Goal: Task Accomplishment & Management: Use online tool/utility

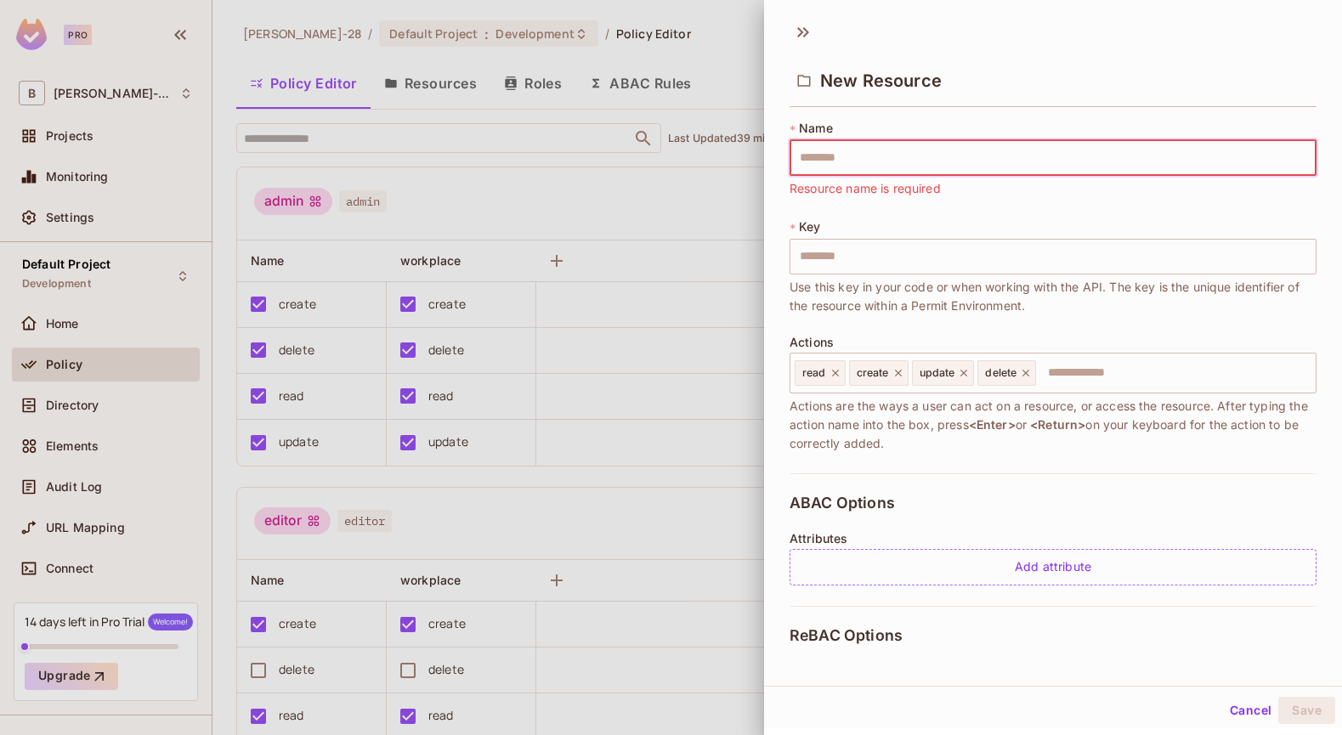
scroll to position [577, 0]
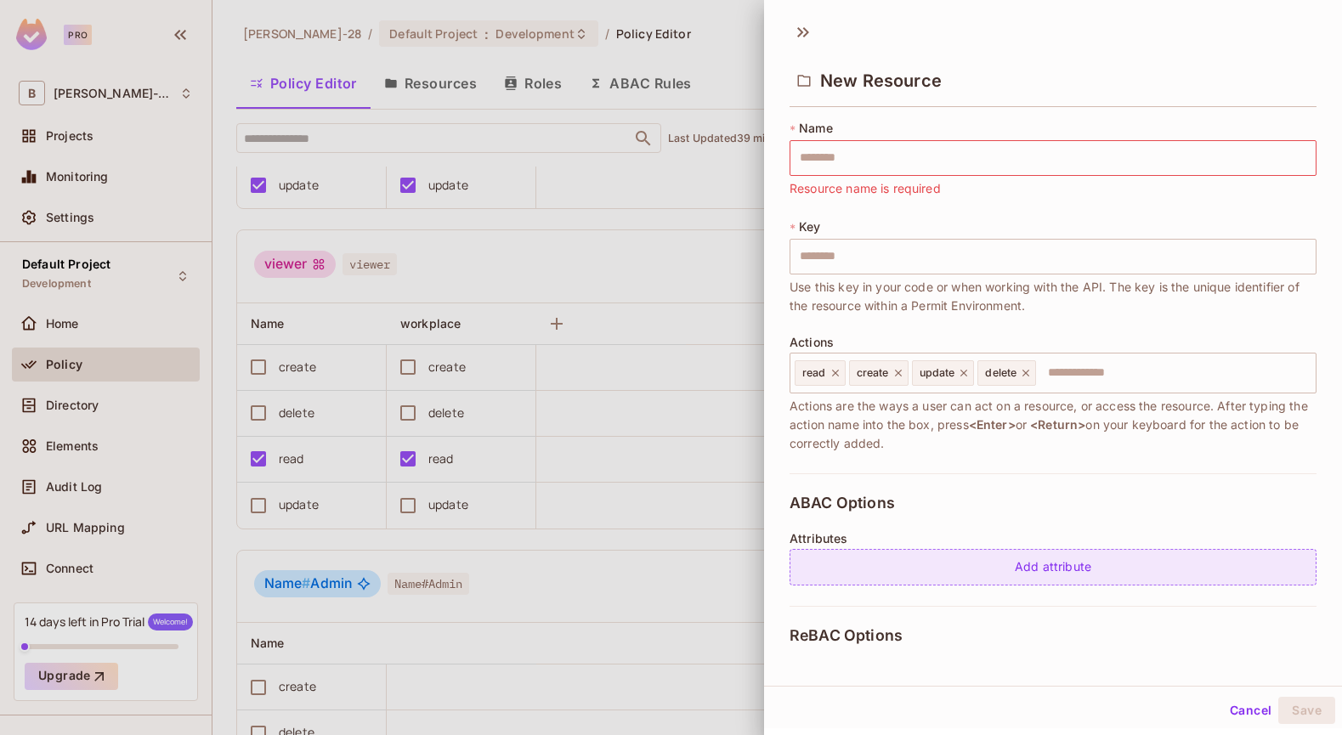
click at [1029, 570] on div "Add attribute" at bounding box center [1053, 567] width 527 height 37
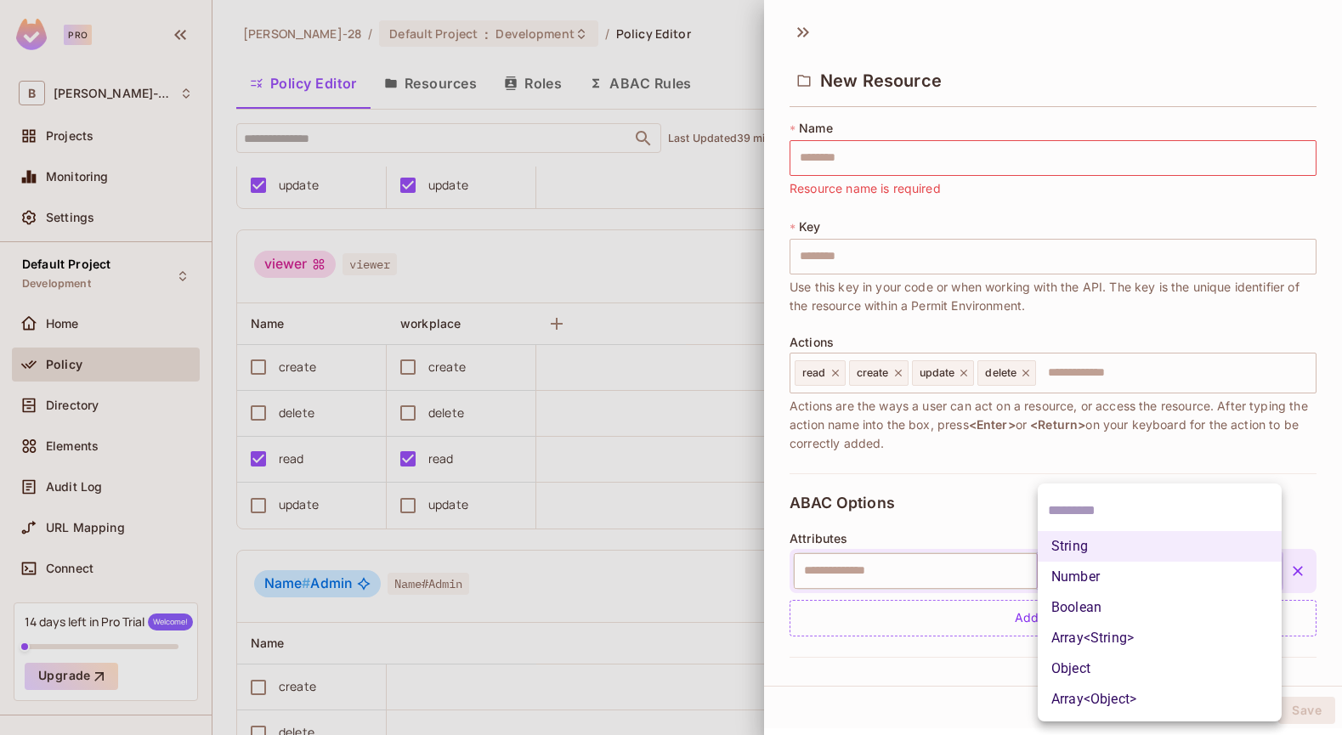
click at [1272, 569] on body "Pro B [PERSON_NAME]-28 Projects Monitoring Settings Default Project Development…" at bounding box center [671, 367] width 1342 height 735
click at [1300, 523] on div at bounding box center [671, 367] width 1342 height 735
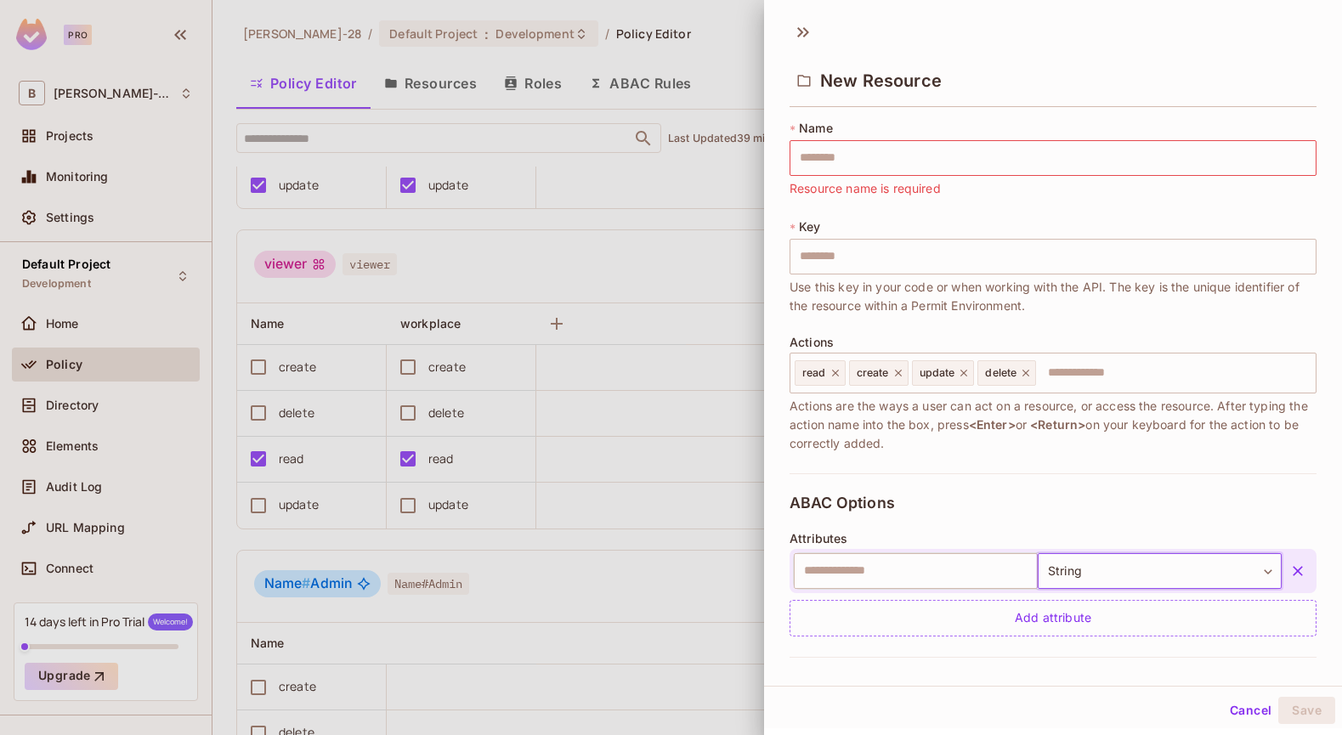
click at [624, 309] on div at bounding box center [671, 367] width 1342 height 735
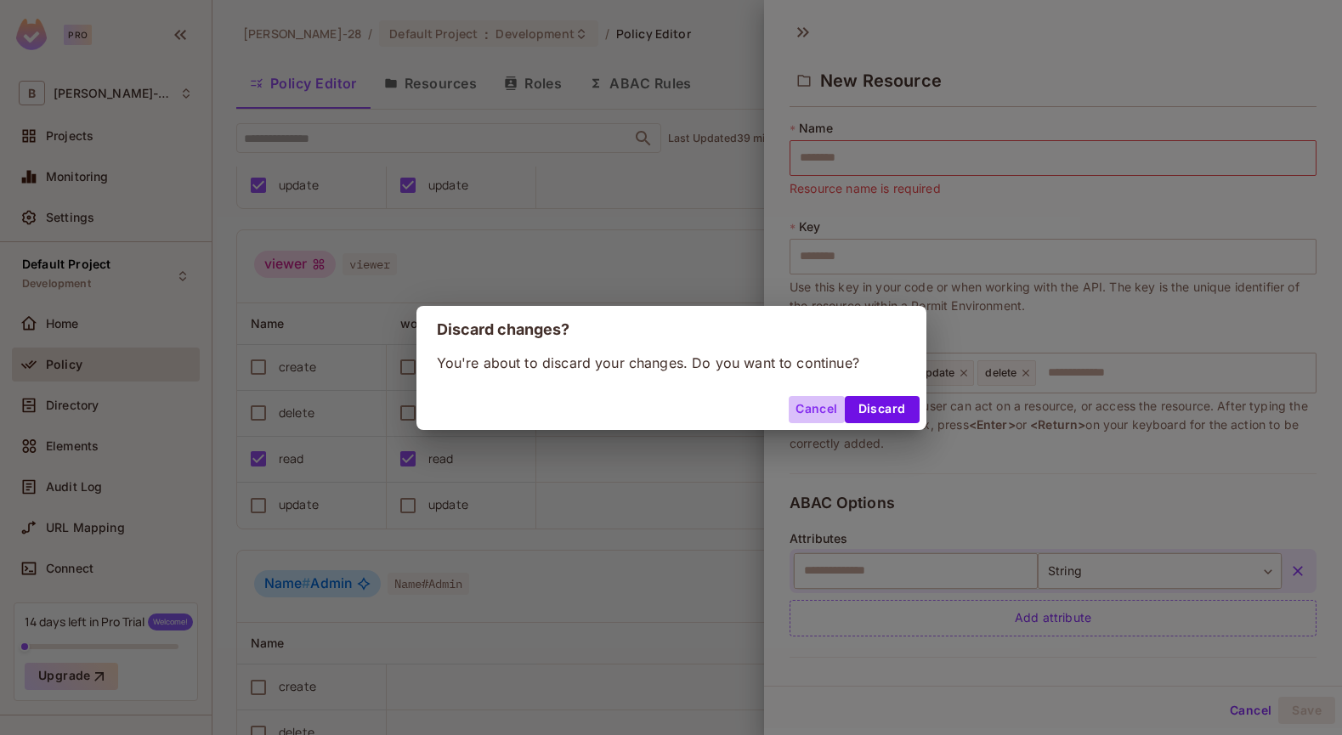
click at [827, 403] on button "Cancel" at bounding box center [816, 409] width 55 height 27
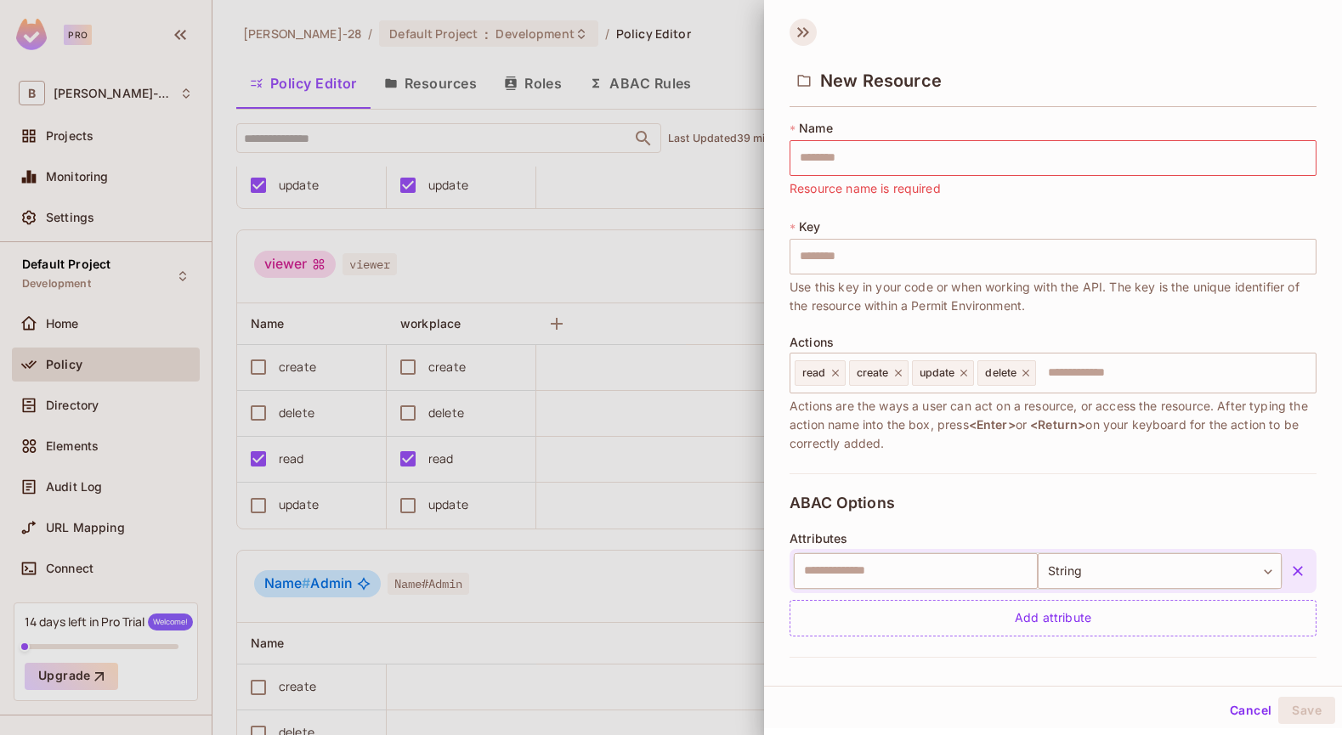
click at [799, 26] on icon at bounding box center [803, 32] width 27 height 27
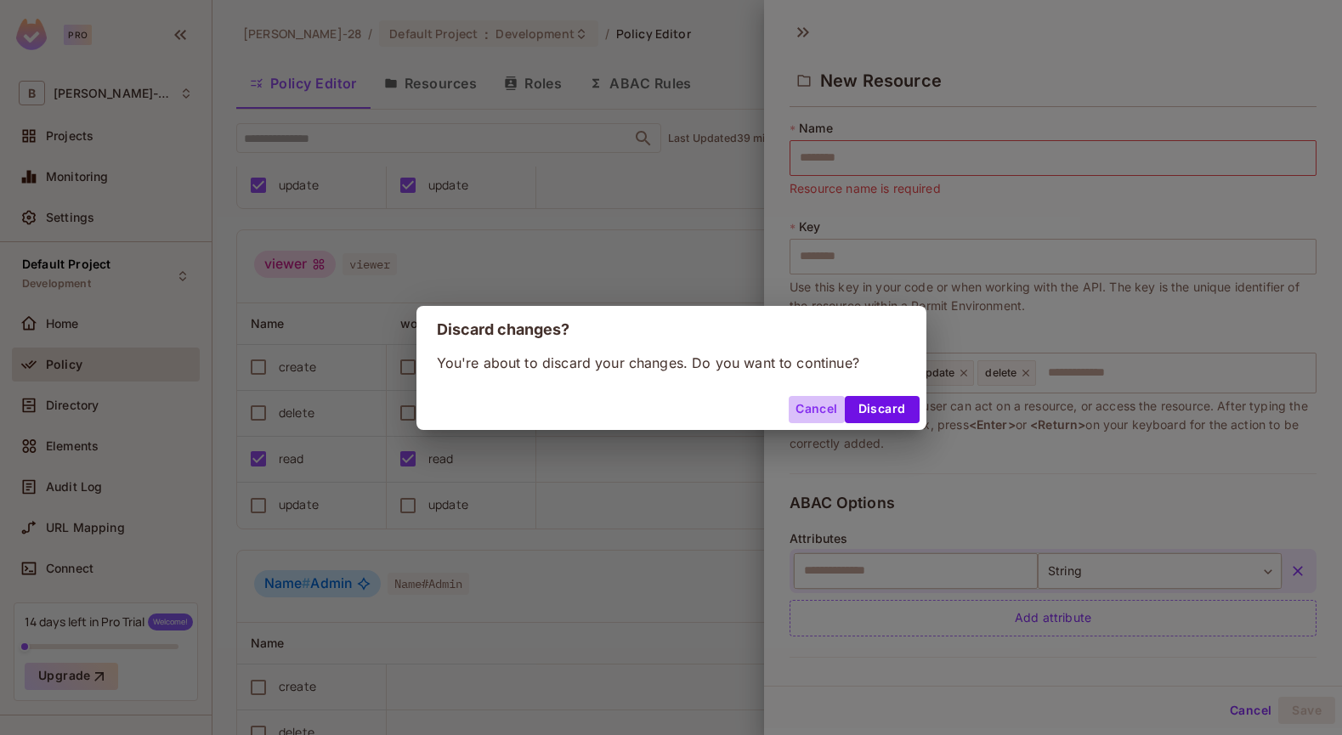
click at [815, 412] on button "Cancel" at bounding box center [816, 409] width 55 height 27
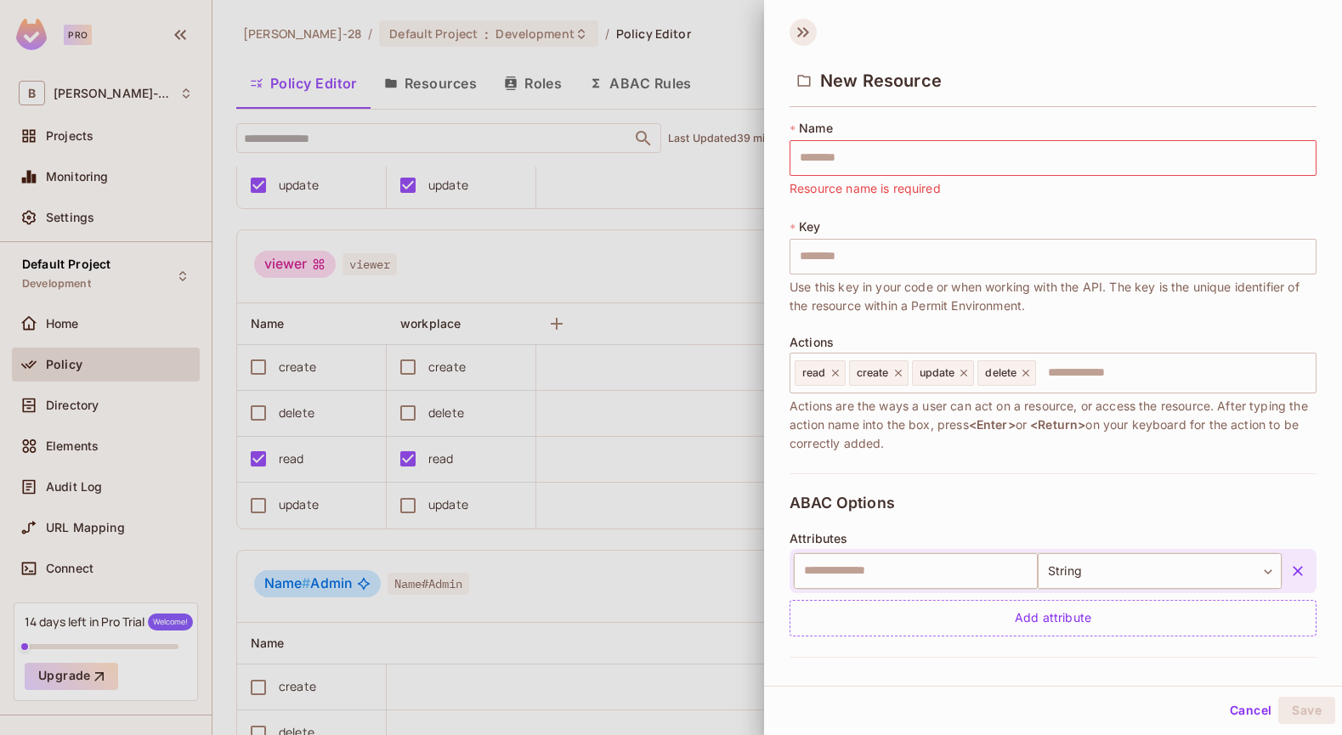
click at [802, 31] on icon at bounding box center [803, 32] width 27 height 27
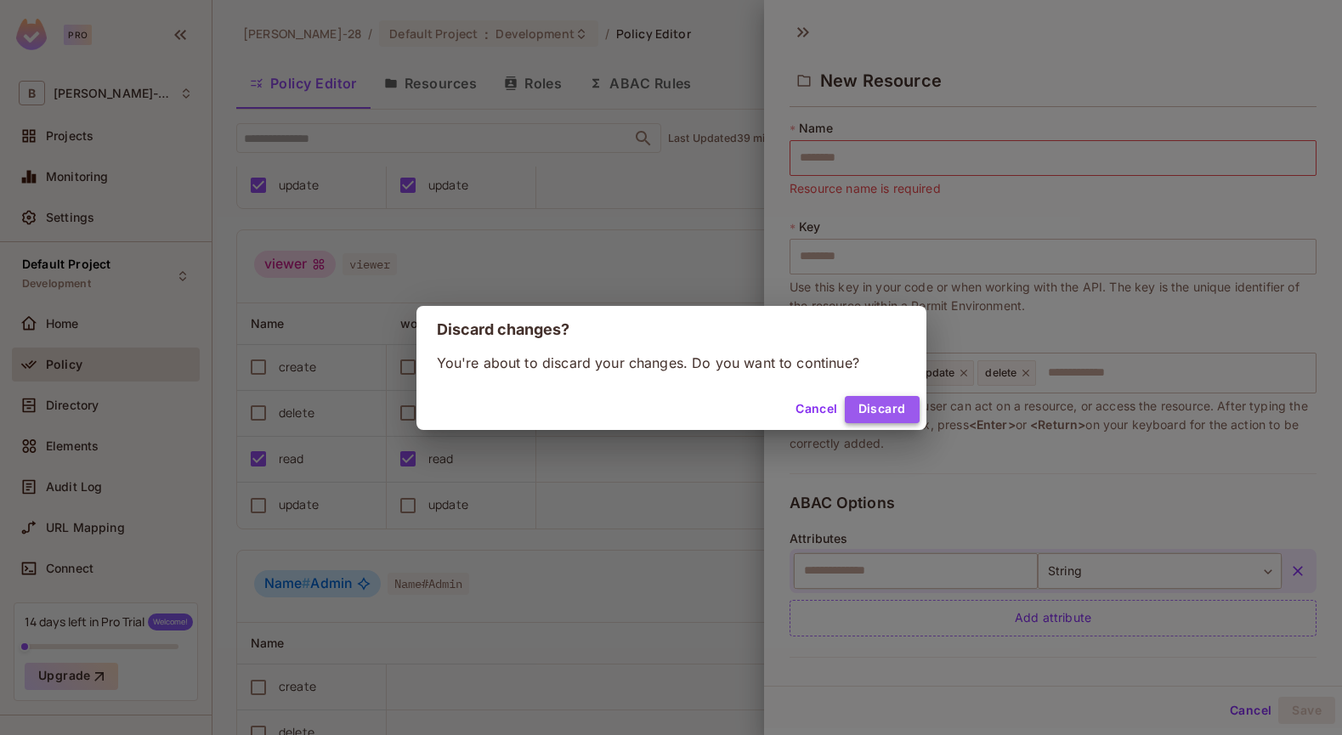
click at [876, 406] on button "Discard" at bounding box center [882, 409] width 75 height 27
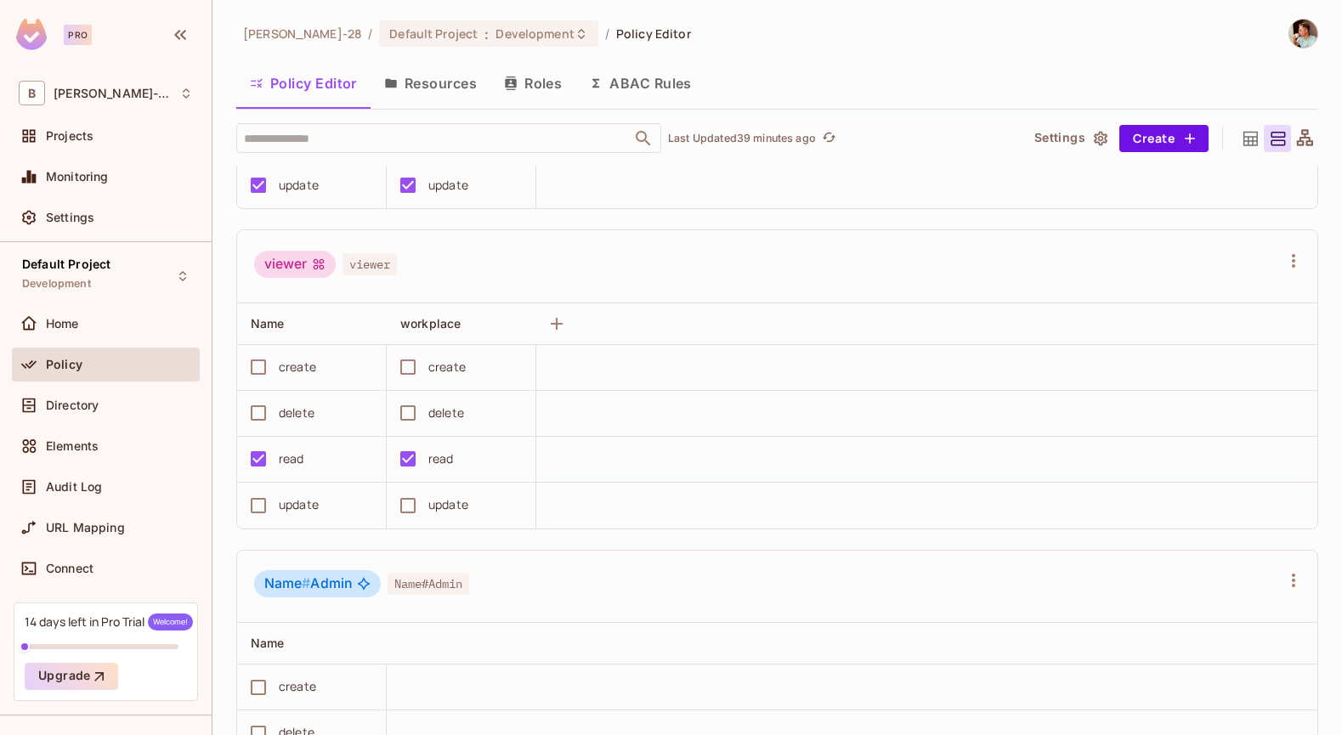
scroll to position [0, 0]
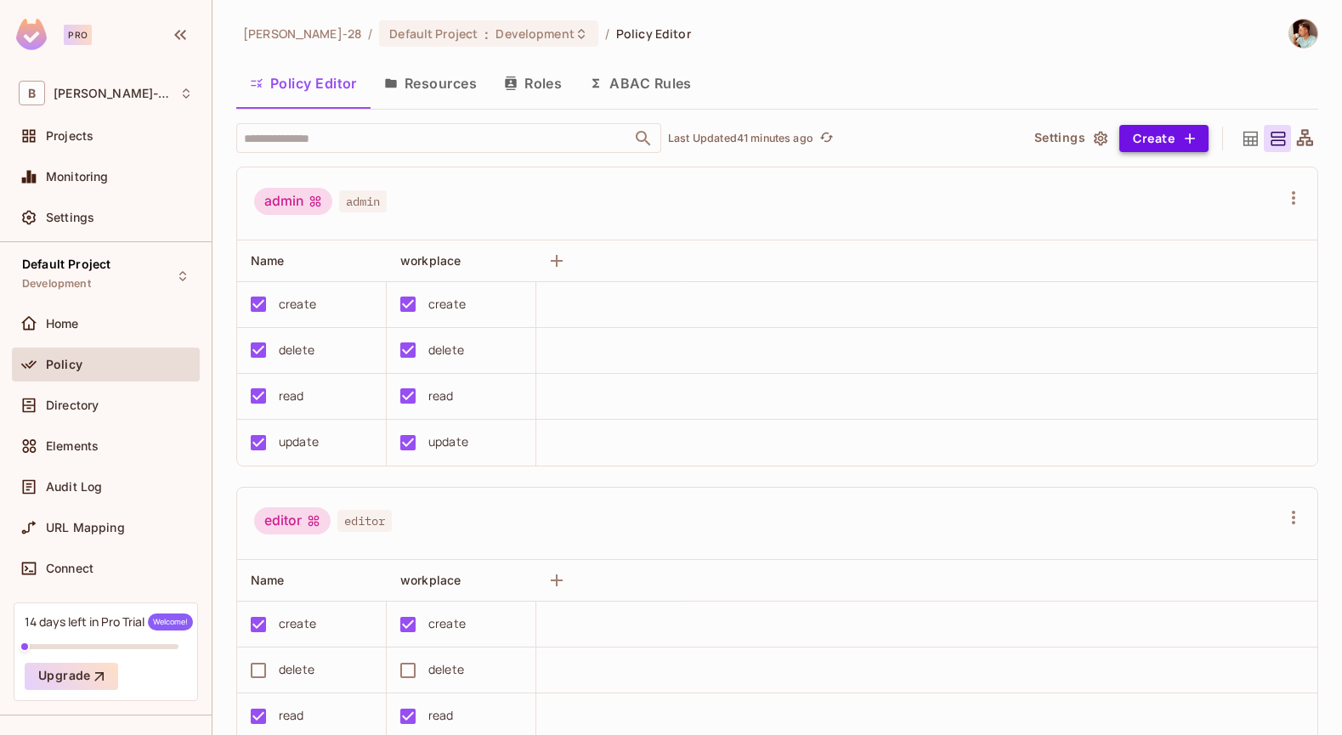
click at [1179, 144] on button "Create" at bounding box center [1164, 138] width 89 height 27
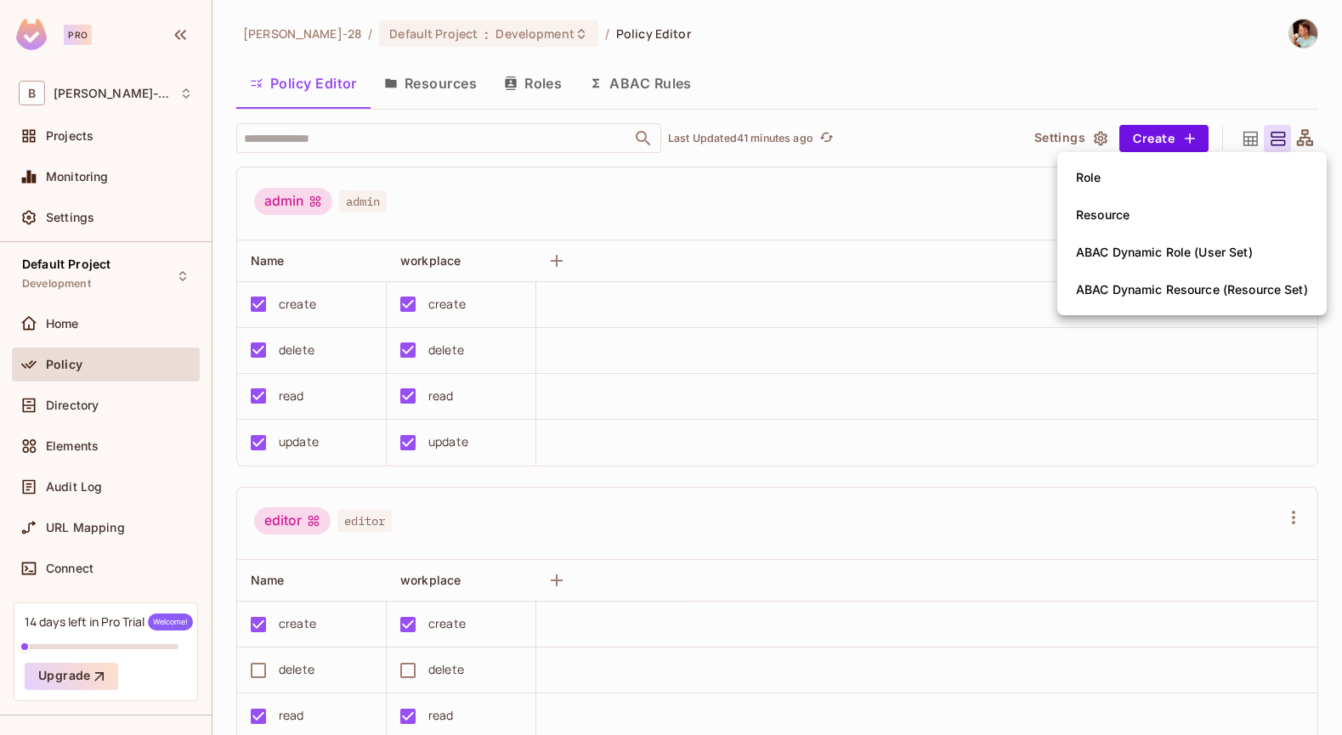
click at [978, 54] on div at bounding box center [671, 367] width 1342 height 735
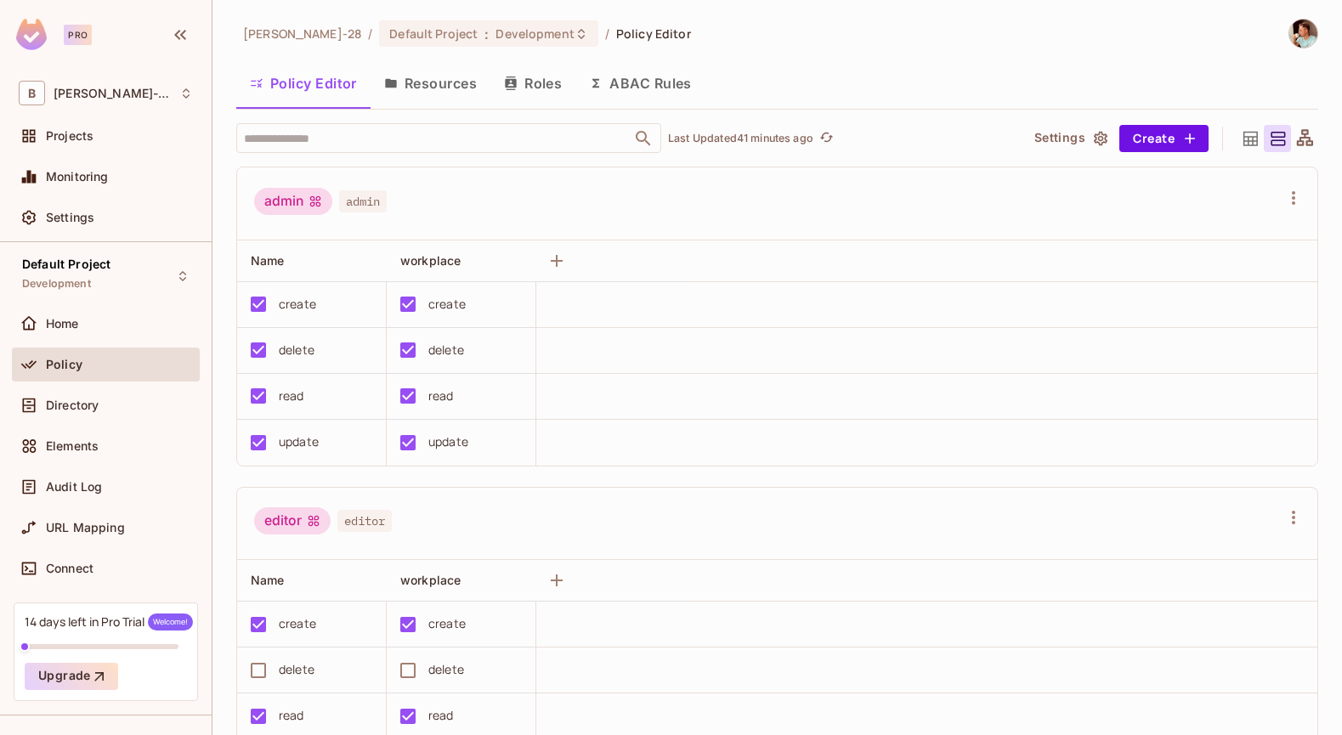
click at [814, 65] on div "Policy Editor Resources Roles ABAC Rules" at bounding box center [777, 83] width 1082 height 43
click at [1296, 201] on icon "button" at bounding box center [1294, 198] width 20 height 20
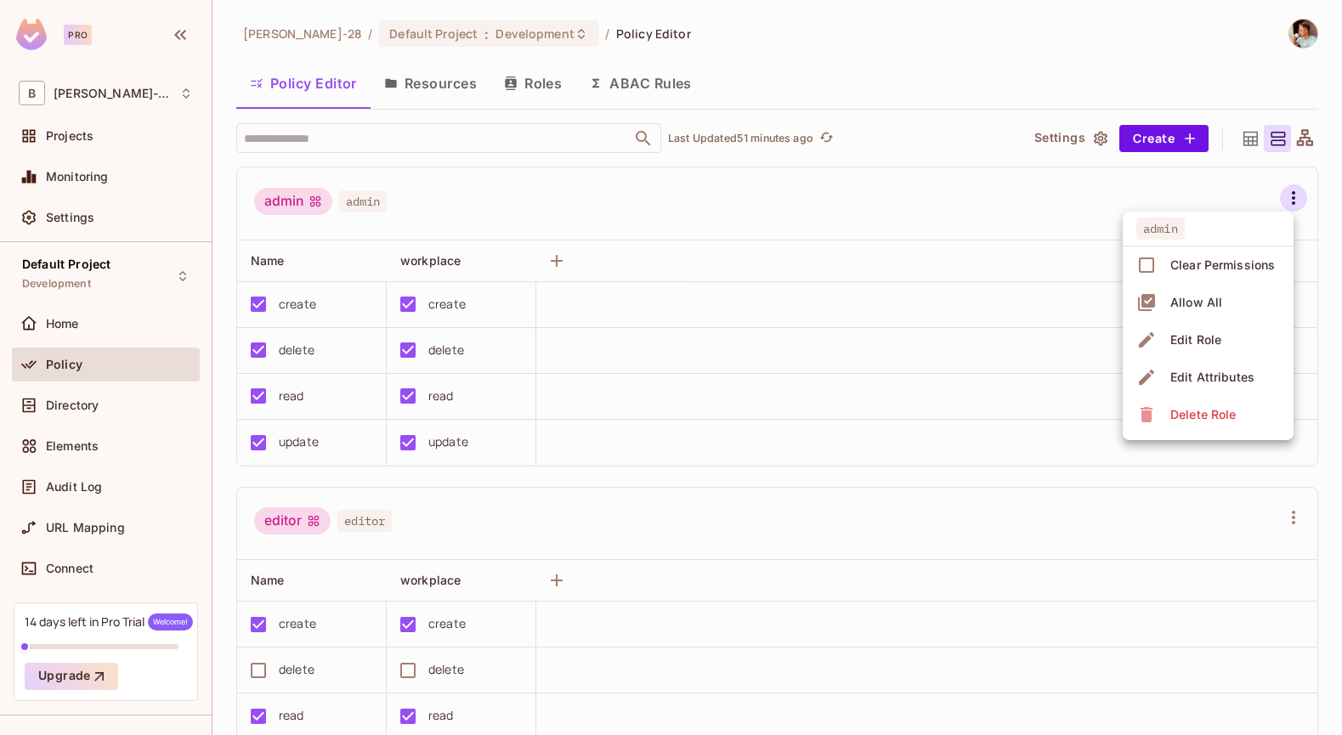
click at [950, 224] on div at bounding box center [671, 367] width 1342 height 735
